Goal: Find specific page/section: Find specific page/section

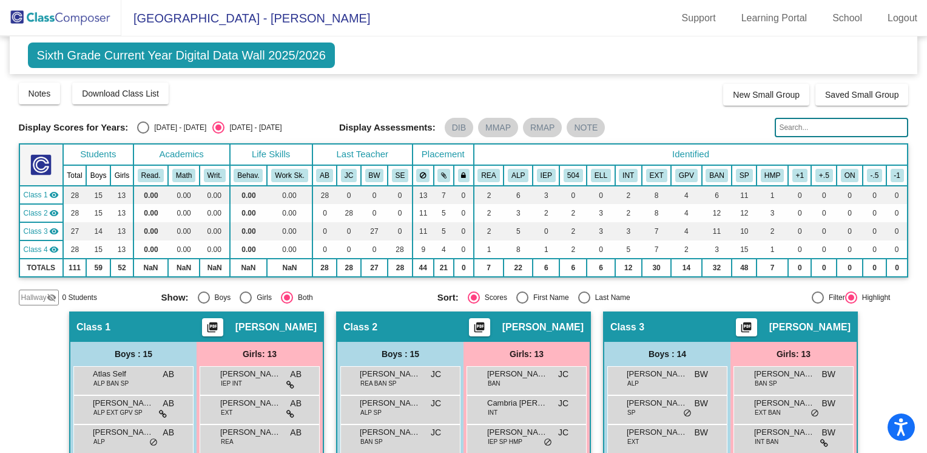
click at [257, 57] on span "Sixth Grade Current Year Digital Data Wall 2025/2026" at bounding box center [181, 54] width 307 height 25
click at [89, 21] on img at bounding box center [60, 18] width 121 height 36
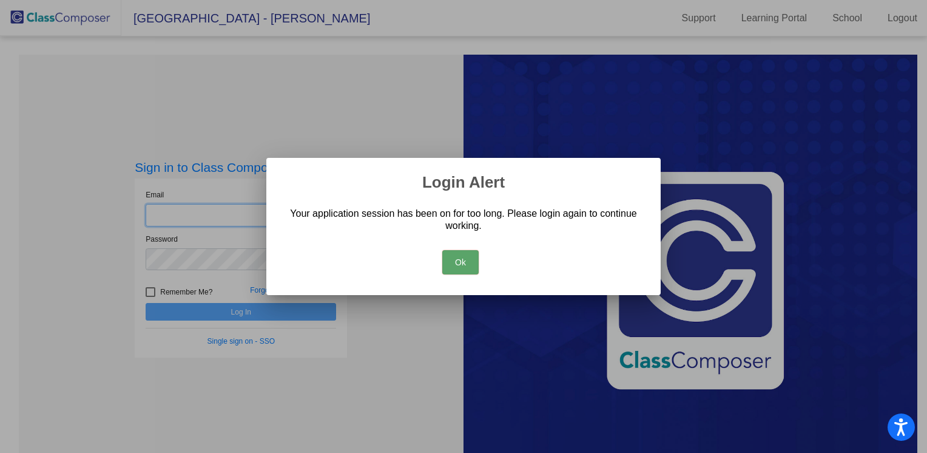
type input "[EMAIL_ADDRESS][DOMAIN_NAME]"
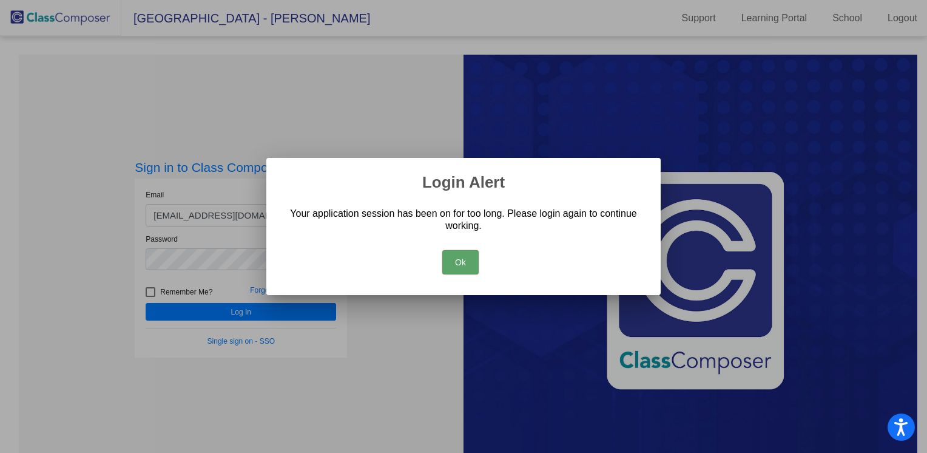
click at [461, 268] on button "Ok" at bounding box center [460, 262] width 36 height 24
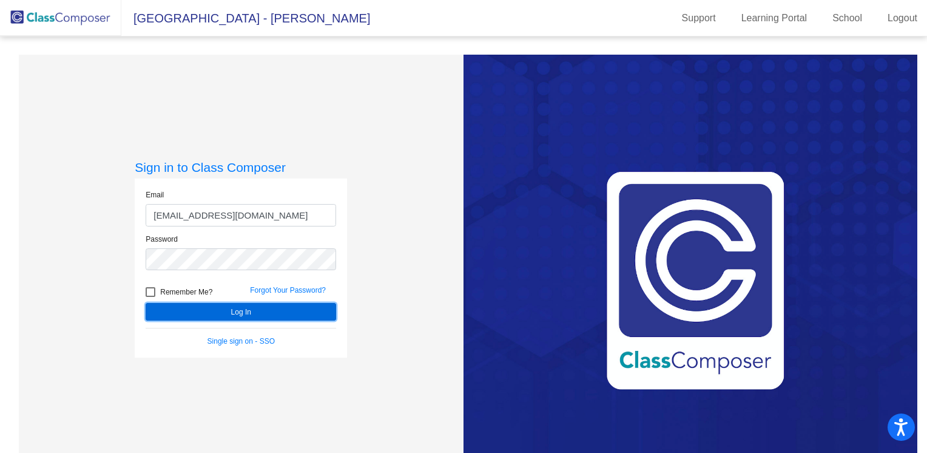
click at [296, 314] on button "Log In" at bounding box center [241, 312] width 191 height 18
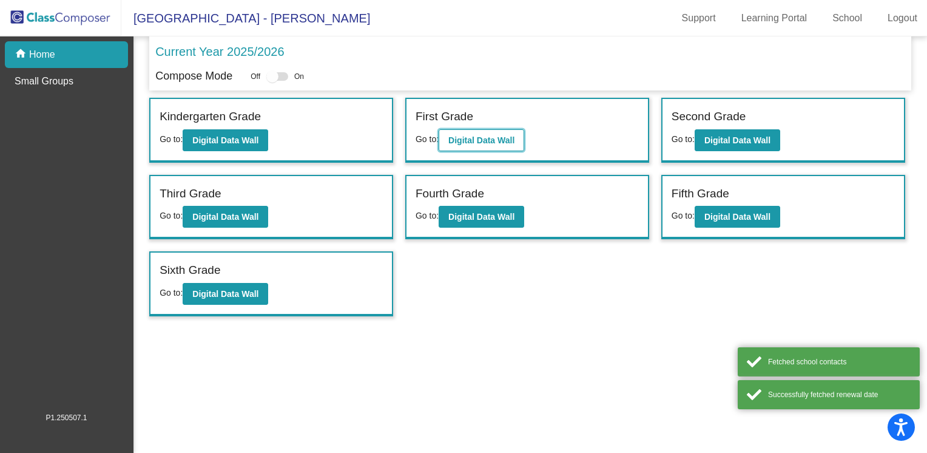
click at [468, 143] on b "Digital Data Wall" at bounding box center [481, 140] width 66 height 10
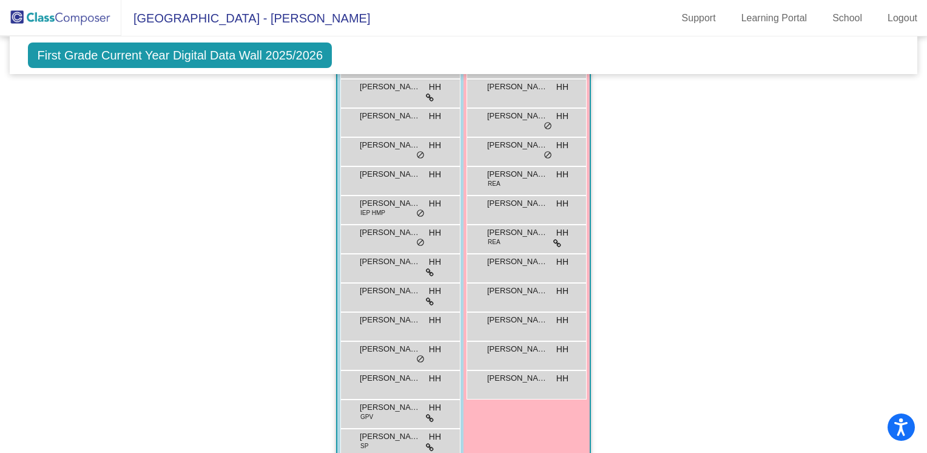
scroll to position [854, 0]
click at [230, 54] on span "First Grade Current Year Digital Data Wall 2025/2026" at bounding box center [180, 54] width 304 height 25
click at [218, 42] on span "First Grade Current Year Digital Data Wall 2025/2026" at bounding box center [180, 54] width 304 height 25
click at [219, 53] on span "First Grade Current Year Digital Data Wall 2025/2026" at bounding box center [180, 54] width 304 height 25
click at [102, 23] on img at bounding box center [60, 18] width 121 height 36
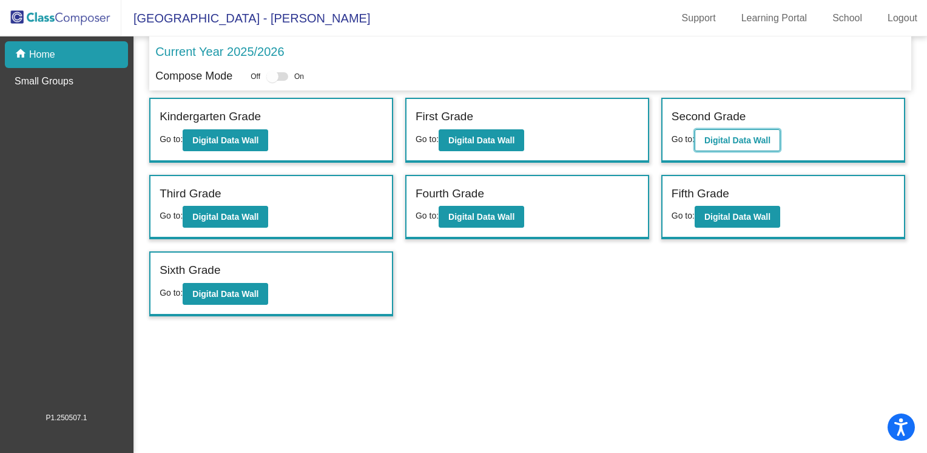
click at [729, 135] on b "Digital Data Wall" at bounding box center [738, 140] width 66 height 10
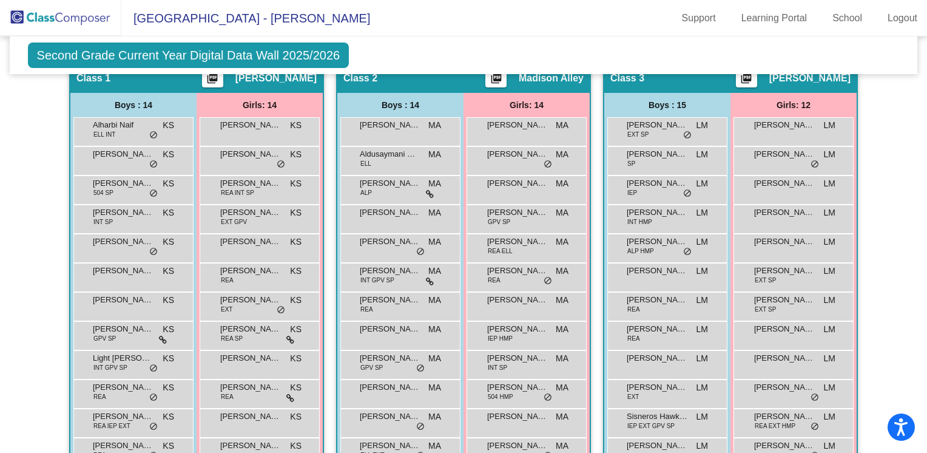
scroll to position [252, 0]
